Goal: Find specific page/section: Find specific page/section

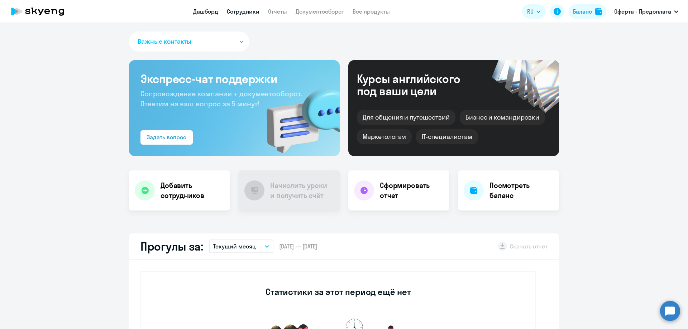
click at [239, 13] on link "Сотрудники" at bounding box center [243, 11] width 33 height 7
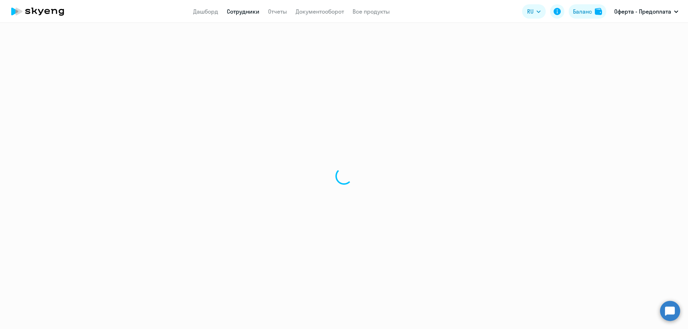
select select "30"
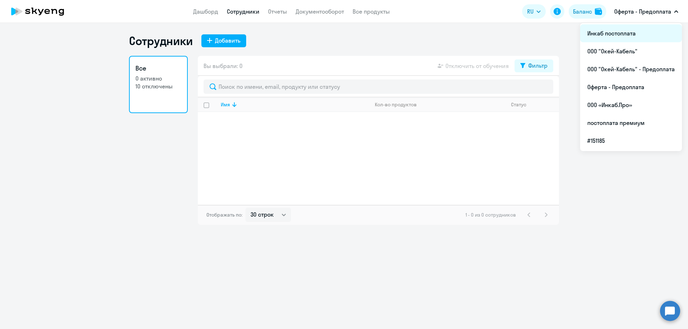
click at [615, 35] on li "Инкаб постоплата" at bounding box center [631, 33] width 102 height 18
